Goal: Task Accomplishment & Management: Use online tool/utility

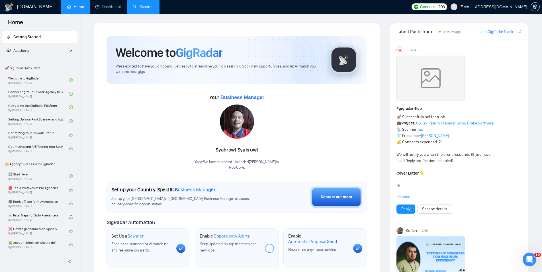
click at [141, 9] on link "Scanner" at bounding box center [143, 6] width 21 height 5
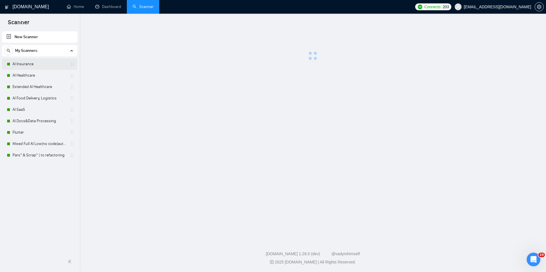
click at [54, 65] on link "AI Insurance" at bounding box center [40, 63] width 54 height 11
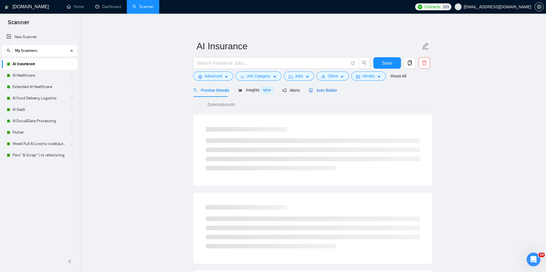
click at [313, 90] on span "Auto Bidder" at bounding box center [323, 90] width 28 height 5
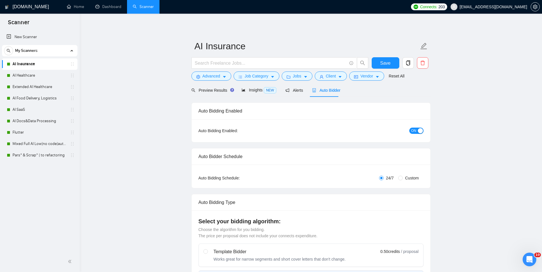
click at [413, 132] on span "ON" at bounding box center [413, 130] width 5 height 6
click at [378, 62] on button "Save" at bounding box center [385, 62] width 28 height 11
click at [33, 75] on link "AI Healthcare" at bounding box center [40, 75] width 54 height 11
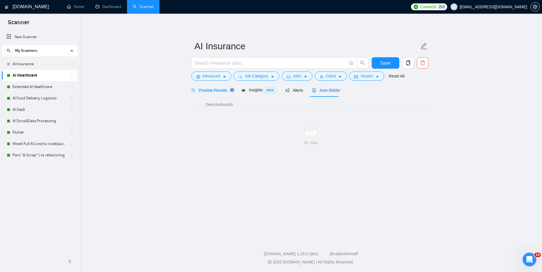
click at [318, 88] on span "Auto Bidder" at bounding box center [326, 90] width 28 height 5
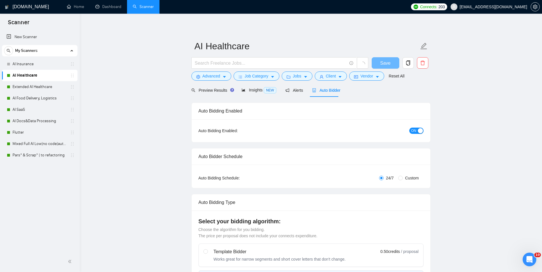
checkbox input "true"
click at [411, 132] on span "ON" at bounding box center [413, 130] width 5 height 6
click at [388, 67] on button "Save" at bounding box center [385, 62] width 28 height 11
checkbox input "true"
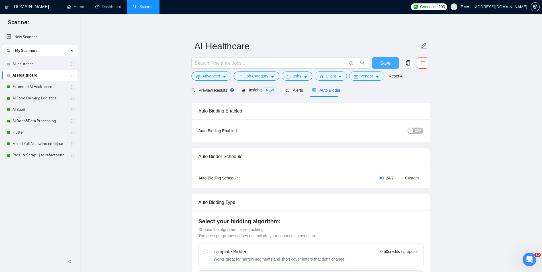
checkbox input "true"
click at [20, 85] on link "Extended AI Healthcare" at bounding box center [40, 86] width 54 height 11
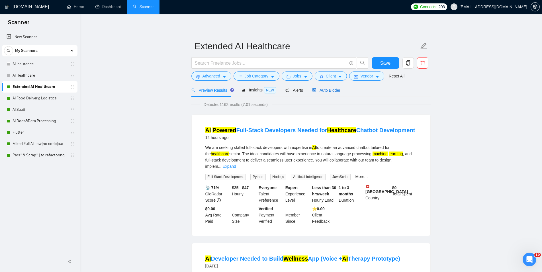
click at [328, 91] on span "Auto Bidder" at bounding box center [326, 90] width 28 height 5
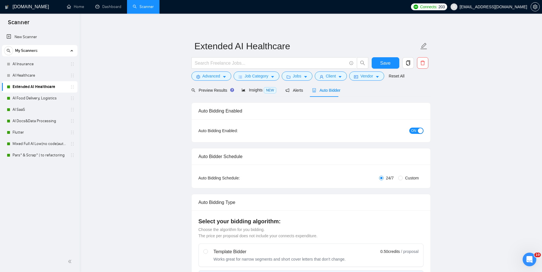
checkbox input "true"
click at [417, 132] on button "ON" at bounding box center [416, 130] width 14 height 6
click at [379, 62] on button "Save" at bounding box center [385, 62] width 28 height 11
click at [15, 98] on link "AI Food Delivery, Logistics" at bounding box center [40, 97] width 54 height 11
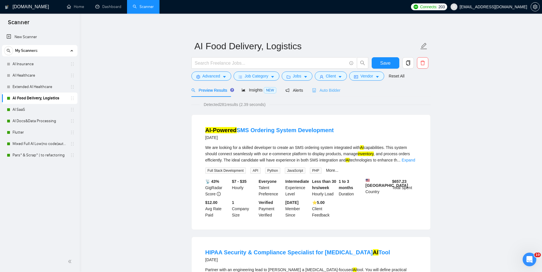
click at [325, 87] on div "Auto Bidder" at bounding box center [326, 89] width 28 height 13
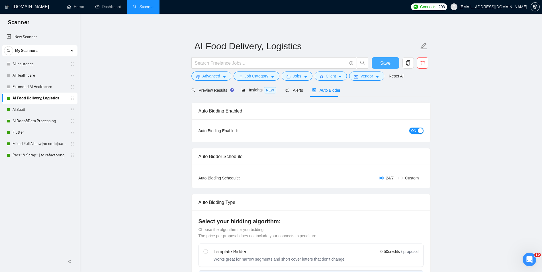
click at [419, 131] on div "button" at bounding box center [419, 130] width 5 height 5
click at [386, 61] on span "Save" at bounding box center [385, 62] width 10 height 7
click at [46, 114] on link "AI SaaS" at bounding box center [40, 109] width 54 height 11
click at [327, 90] on span "Auto Bidder" at bounding box center [326, 90] width 28 height 5
click at [413, 130] on span "ON" at bounding box center [413, 130] width 5 height 6
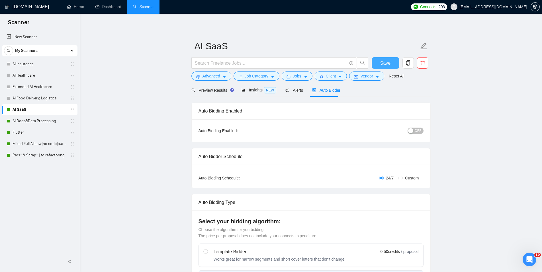
click at [380, 63] on button "Save" at bounding box center [385, 62] width 28 height 11
click at [42, 124] on link "AI Docs&Data Processing" at bounding box center [40, 120] width 54 height 11
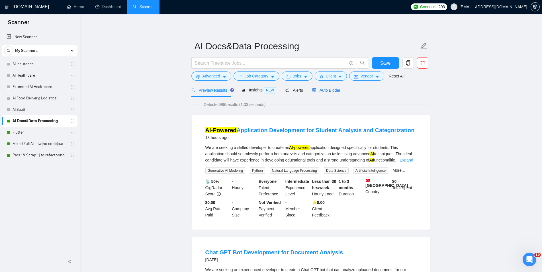
click at [323, 90] on span "Auto Bidder" at bounding box center [326, 90] width 28 height 5
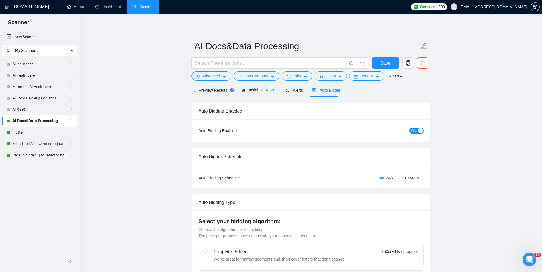
click at [417, 133] on button "ON" at bounding box center [416, 130] width 14 height 6
click at [396, 62] on button "Save" at bounding box center [385, 62] width 28 height 11
click at [56, 135] on link "Flutter" at bounding box center [40, 132] width 54 height 11
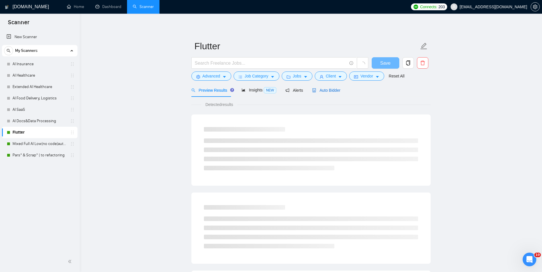
click at [334, 92] on span "Auto Bidder" at bounding box center [326, 90] width 28 height 5
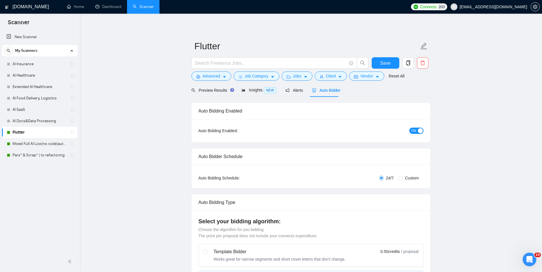
click at [414, 130] on span "ON" at bounding box center [413, 130] width 5 height 6
click at [387, 62] on span "Save" at bounding box center [385, 62] width 10 height 7
click at [38, 142] on link "Mixed Full AI Low|no code|automations" at bounding box center [40, 143] width 54 height 11
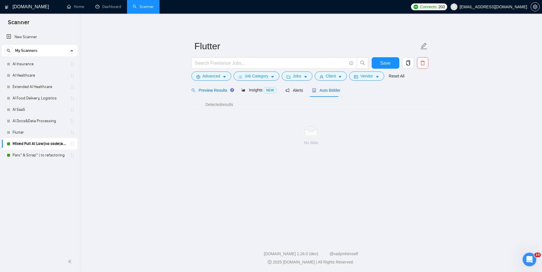
click at [334, 91] on span "Auto Bidder" at bounding box center [326, 90] width 28 height 5
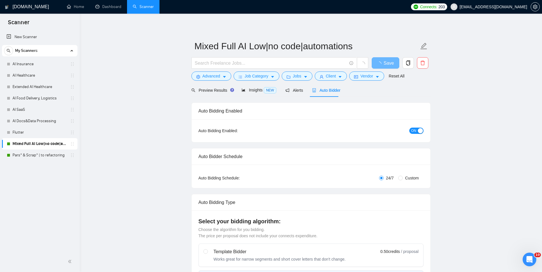
checkbox input "true"
click at [415, 130] on span "ON" at bounding box center [413, 130] width 5 height 6
click at [384, 61] on span "Save" at bounding box center [385, 62] width 10 height 7
click at [30, 152] on link "Pars* & Scrap* | to refactoring" at bounding box center [40, 154] width 54 height 11
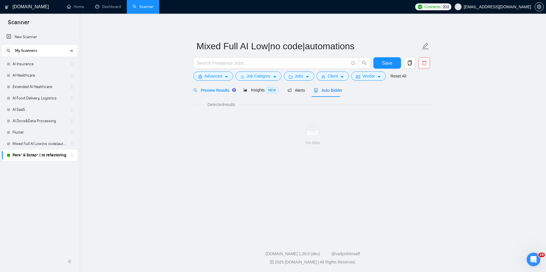
click at [322, 88] on span "Auto Bidder" at bounding box center [328, 90] width 28 height 5
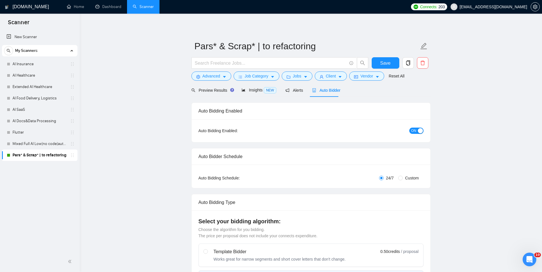
click at [411, 130] on button "ON" at bounding box center [416, 130] width 14 height 6
click at [381, 61] on span "Save" at bounding box center [385, 62] width 10 height 7
click at [111, 7] on link "Dashboard" at bounding box center [108, 6] width 26 height 5
